Goal: Information Seeking & Learning: Find specific page/section

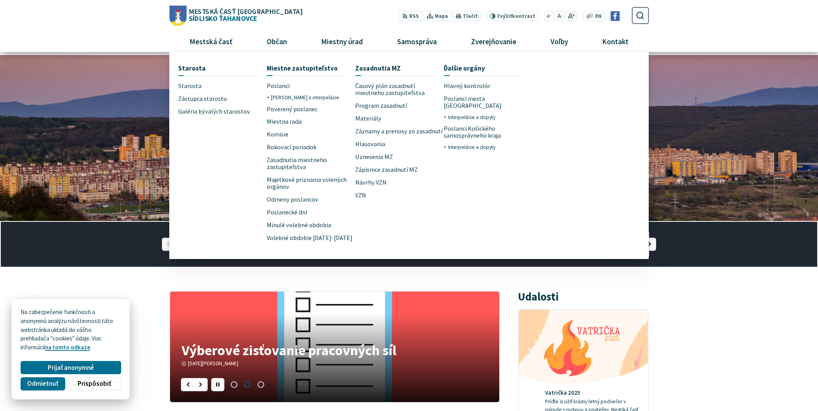
scroll to position [43, 0]
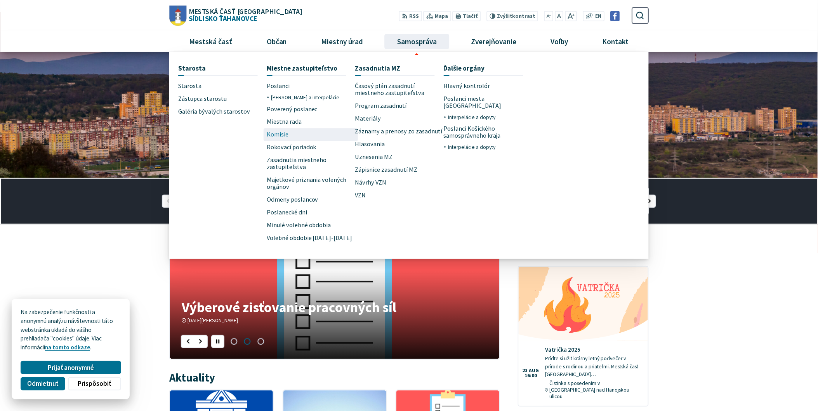
click at [276, 135] on span "Komisie" at bounding box center [278, 134] width 22 height 13
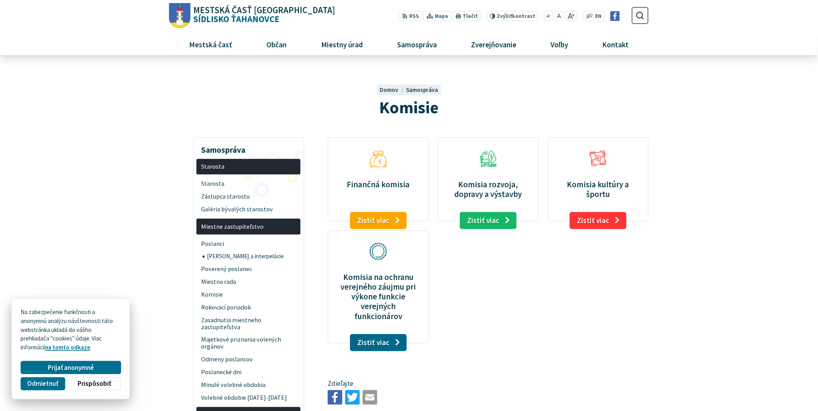
click at [376, 193] on figure "Finančná komisia Zistiť viac" at bounding box center [378, 179] width 101 height 84
click at [380, 224] on link "Zistiť viac" at bounding box center [378, 220] width 57 height 17
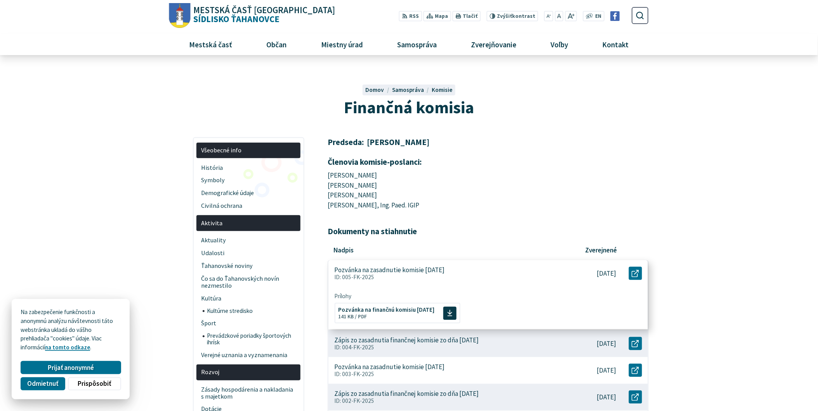
click at [413, 272] on p "Pozvánka na zasadnutie komisie 27. 08. 2025" at bounding box center [390, 270] width 110 height 8
click at [385, 313] on span "Pozvánka na finančnú komisiu 27.8.2025 Veľkosť a typ súboru 141 KB / PDF" at bounding box center [386, 313] width 96 height 18
